Goal: Information Seeking & Learning: Learn about a topic

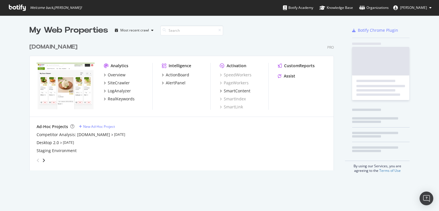
scroll to position [130, 305]
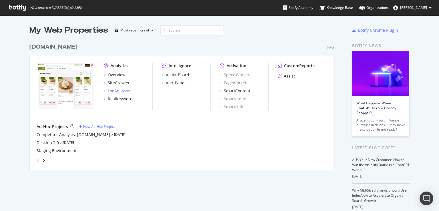
click at [119, 90] on div "LogAnalyzer" at bounding box center [119, 91] width 23 height 6
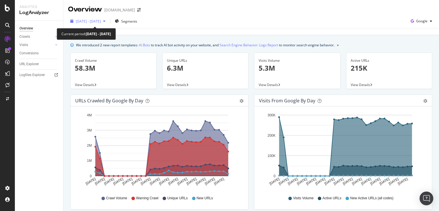
click at [96, 17] on div "[DATE] - [DATE]" at bounding box center [88, 21] width 40 height 9
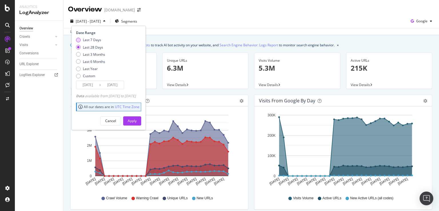
click at [94, 40] on div "Last 7 Days" at bounding box center [92, 39] width 18 height 5
type input "[DATE]"
click at [137, 121] on div "Apply" at bounding box center [132, 120] width 9 height 5
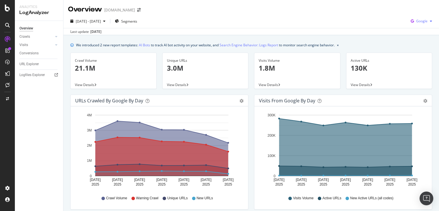
click at [421, 21] on span "Google" at bounding box center [422, 21] width 11 height 5
click at [421, 54] on span "OpenAI" at bounding box center [422, 53] width 21 height 5
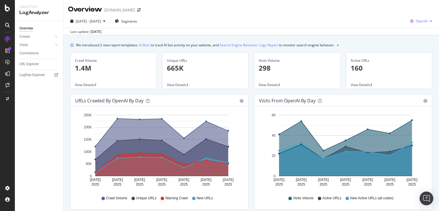
click at [420, 23] on div "OpenAI" at bounding box center [421, 21] width 27 height 9
click at [415, 33] on span "Google" at bounding box center [421, 32] width 21 height 5
